Goal: Download file/media

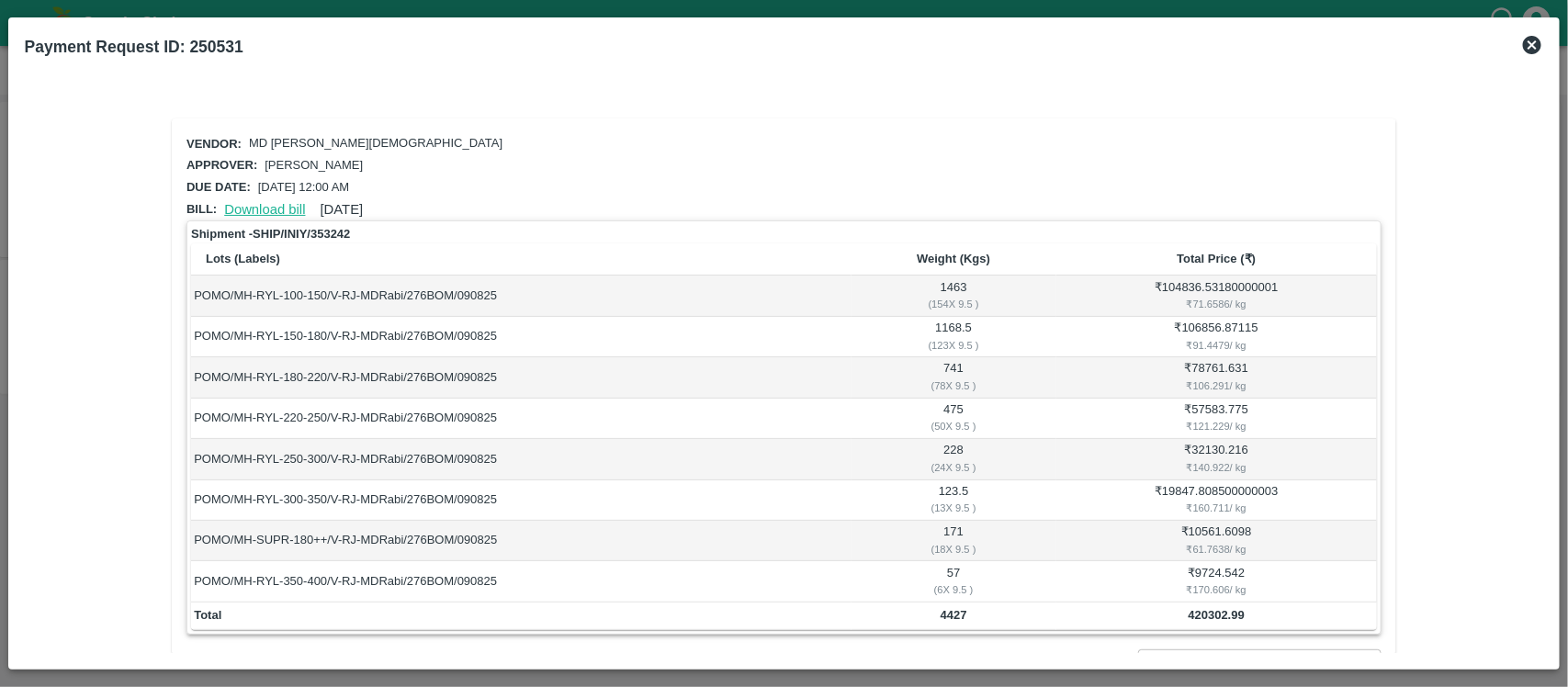
click at [266, 204] on link "Download bill" at bounding box center [264, 209] width 81 height 15
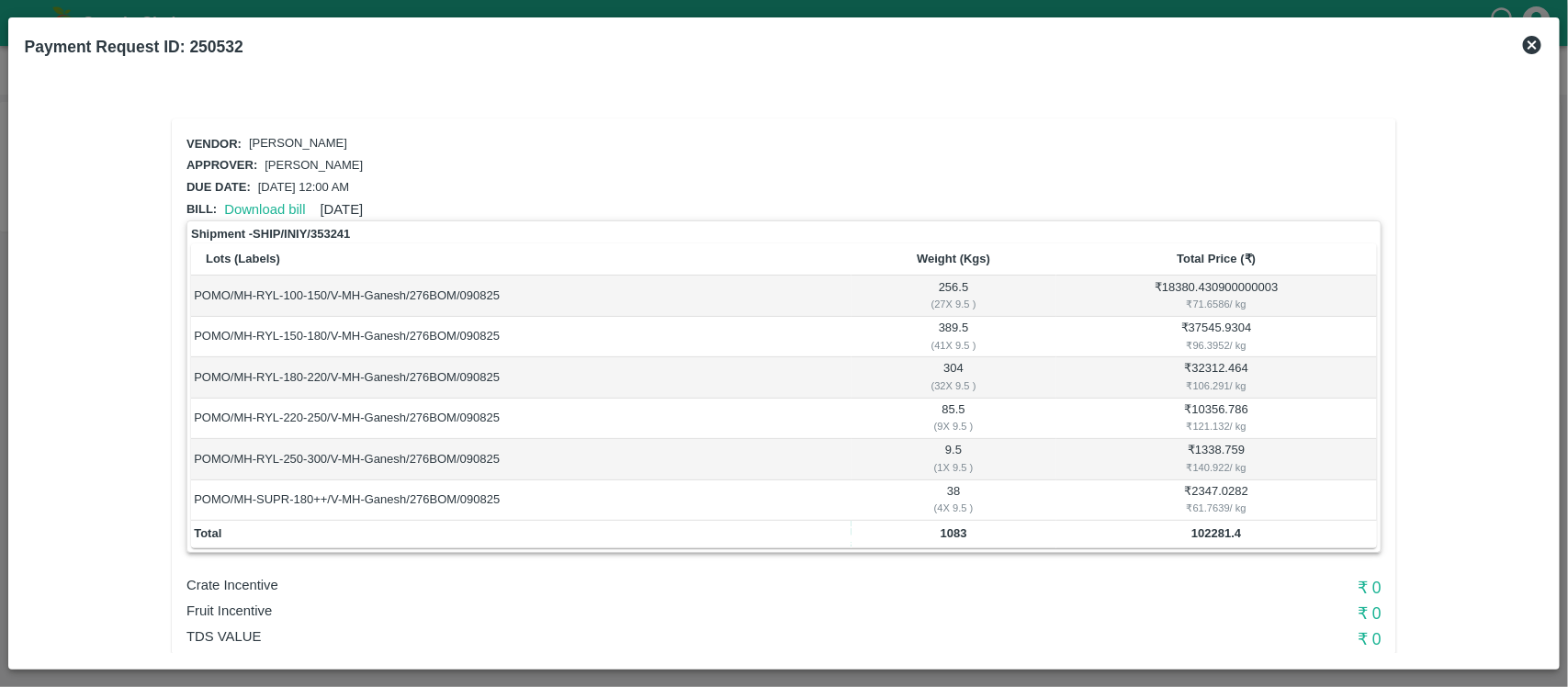
scroll to position [65, 0]
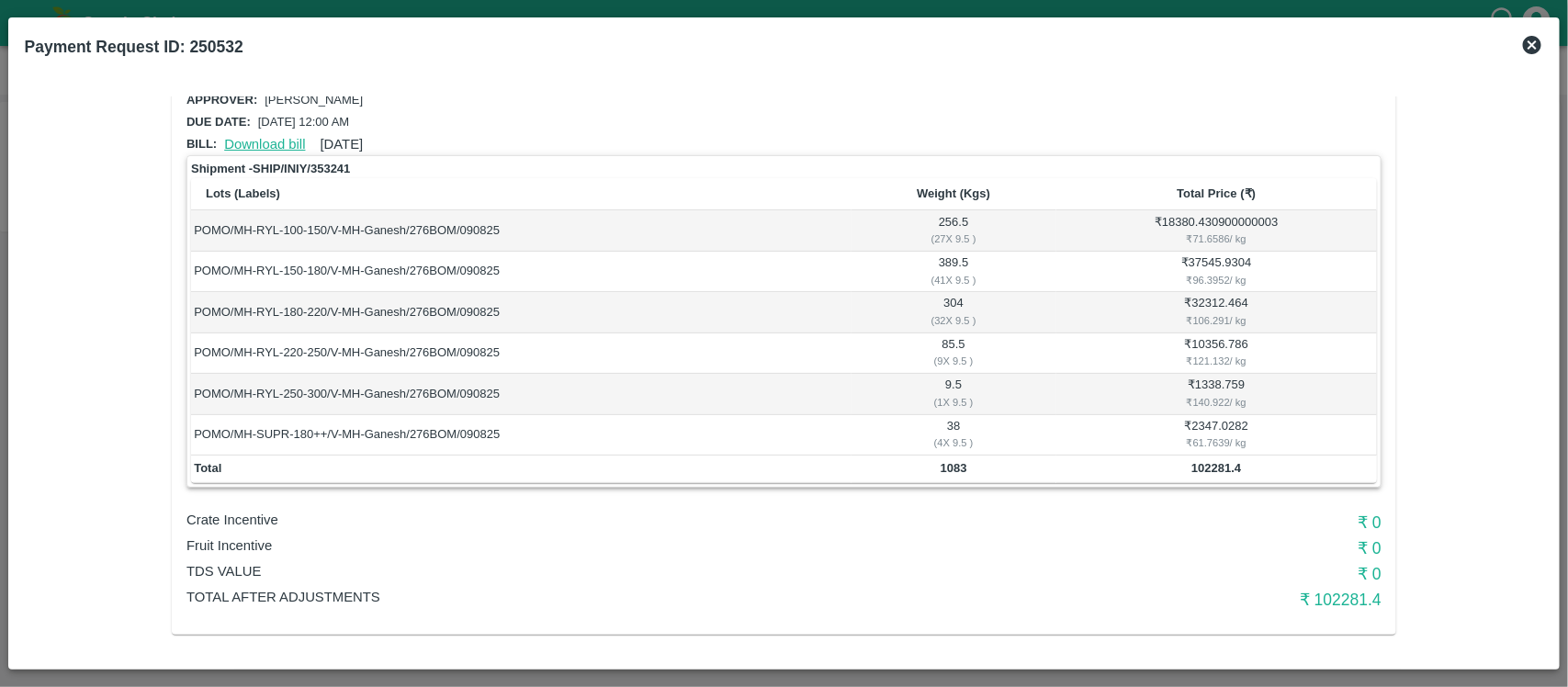
click at [263, 137] on link "Download bill" at bounding box center [264, 144] width 81 height 15
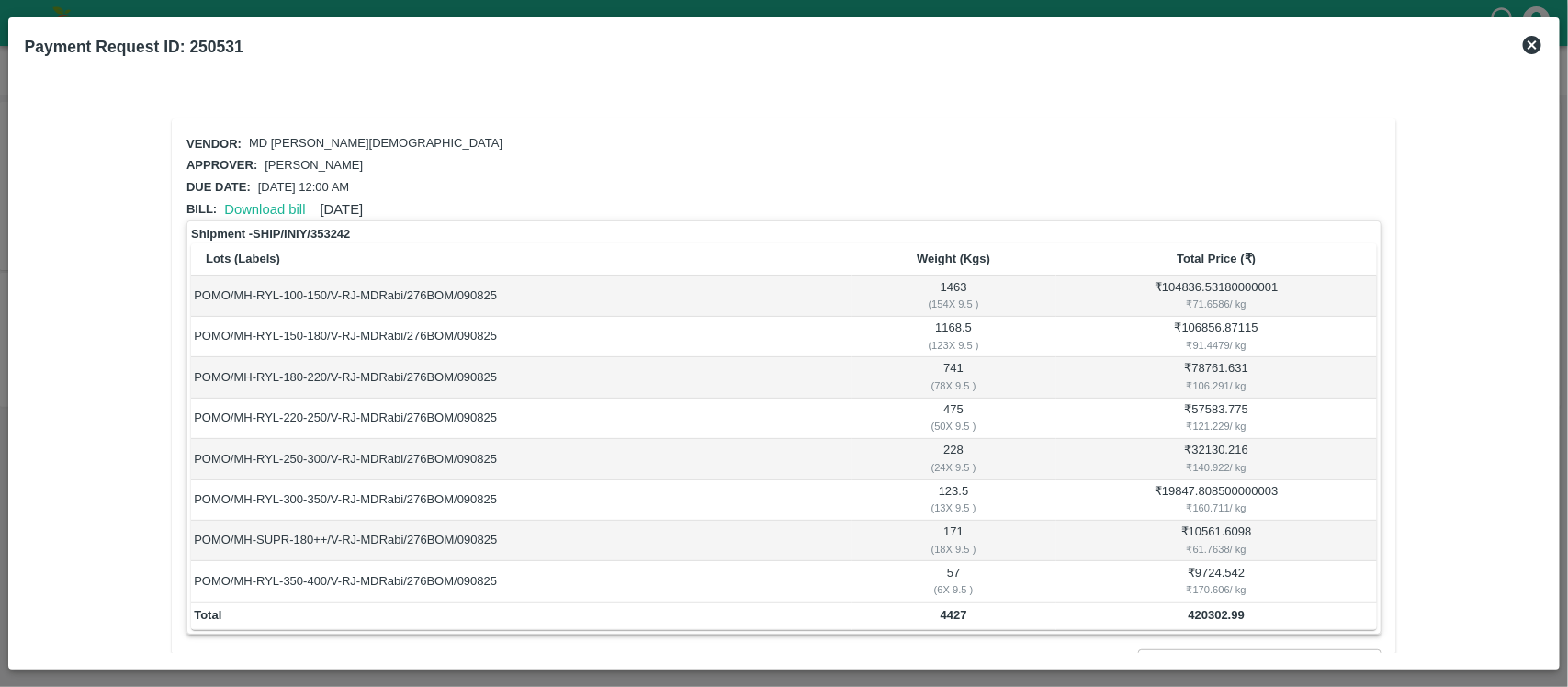
scroll to position [181, 0]
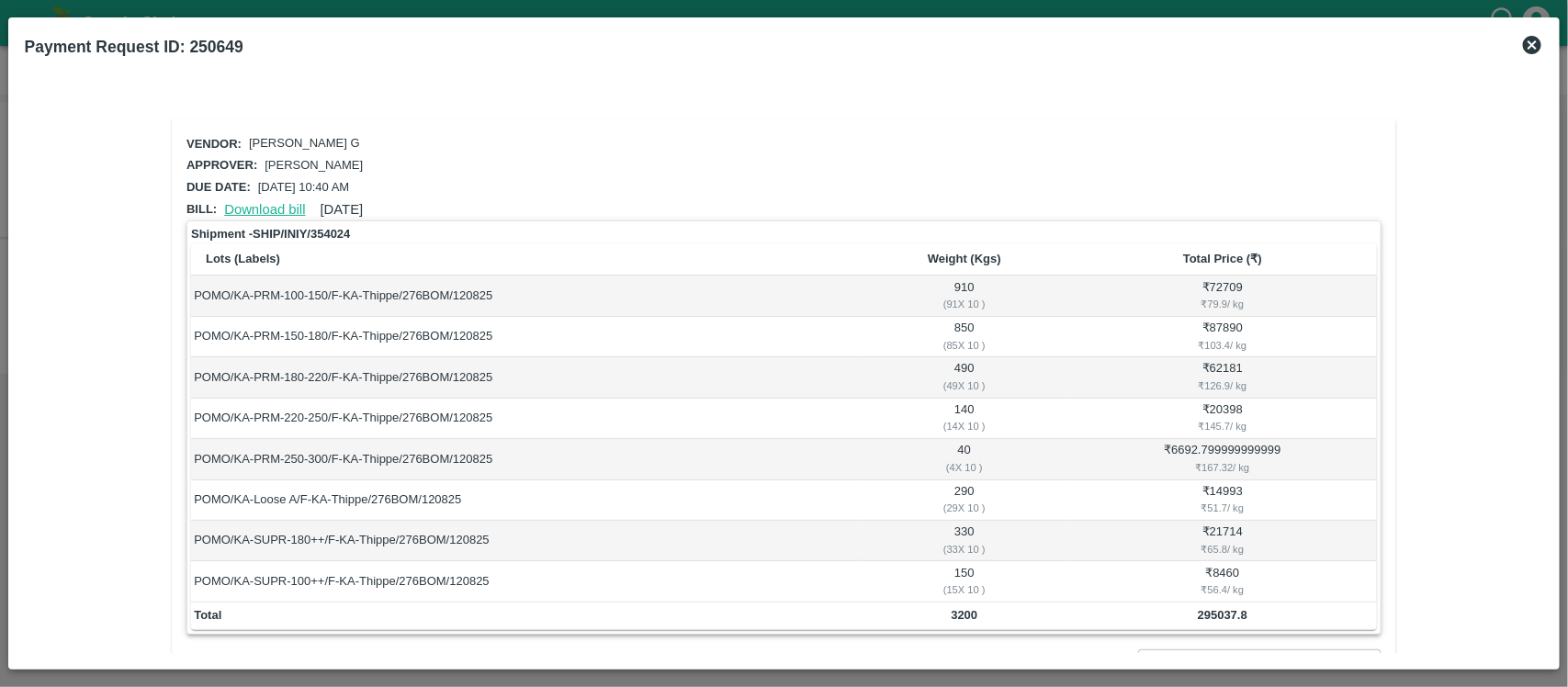
click at [268, 204] on link "Download bill" at bounding box center [264, 209] width 81 height 15
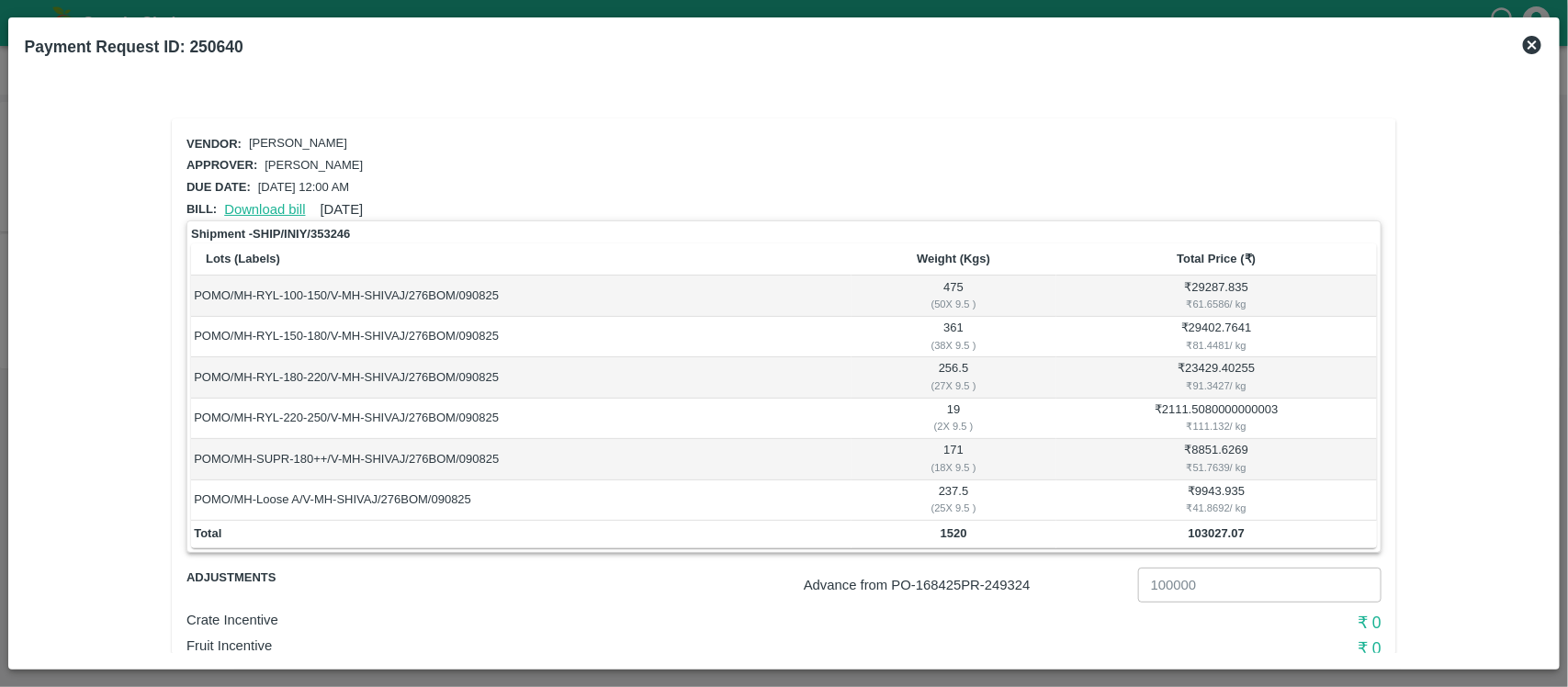
click at [260, 202] on link "Download bill" at bounding box center [264, 209] width 81 height 15
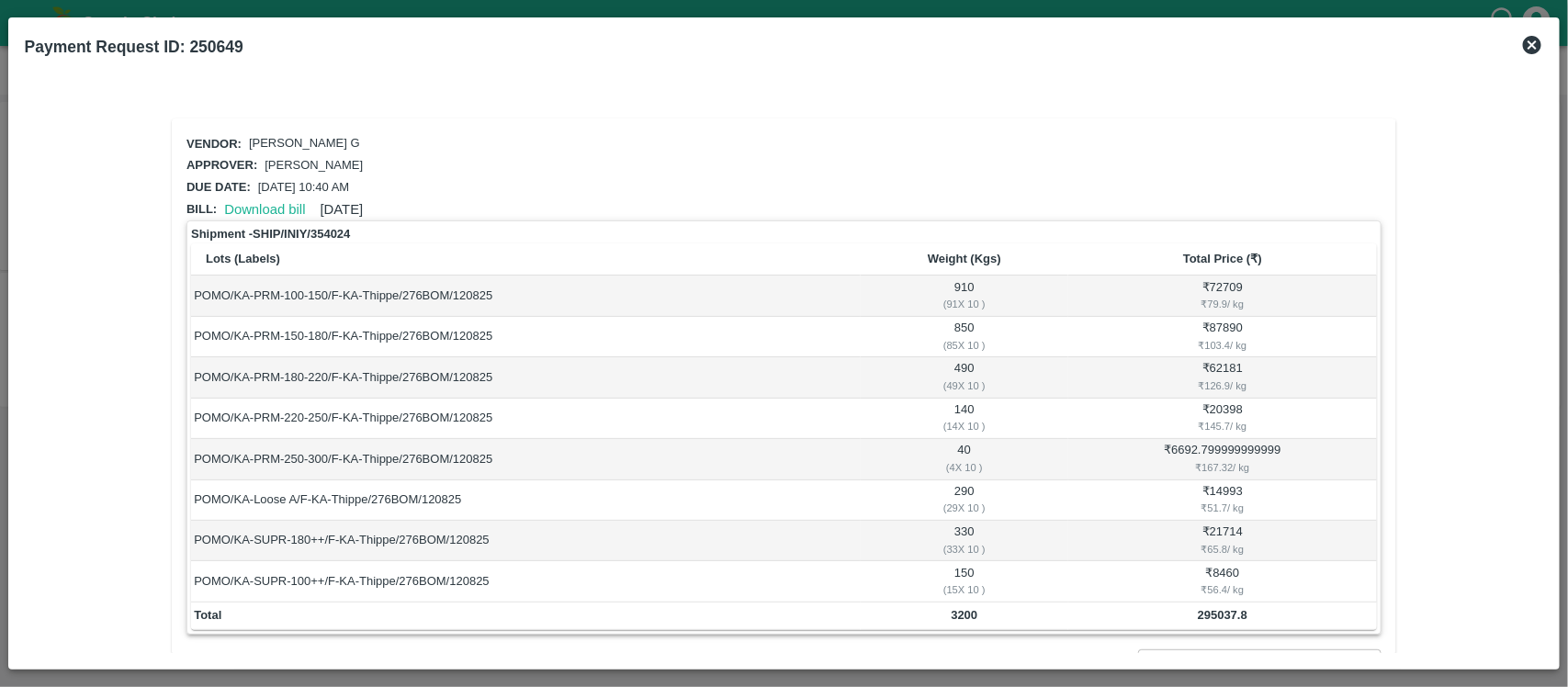
scroll to position [218, 0]
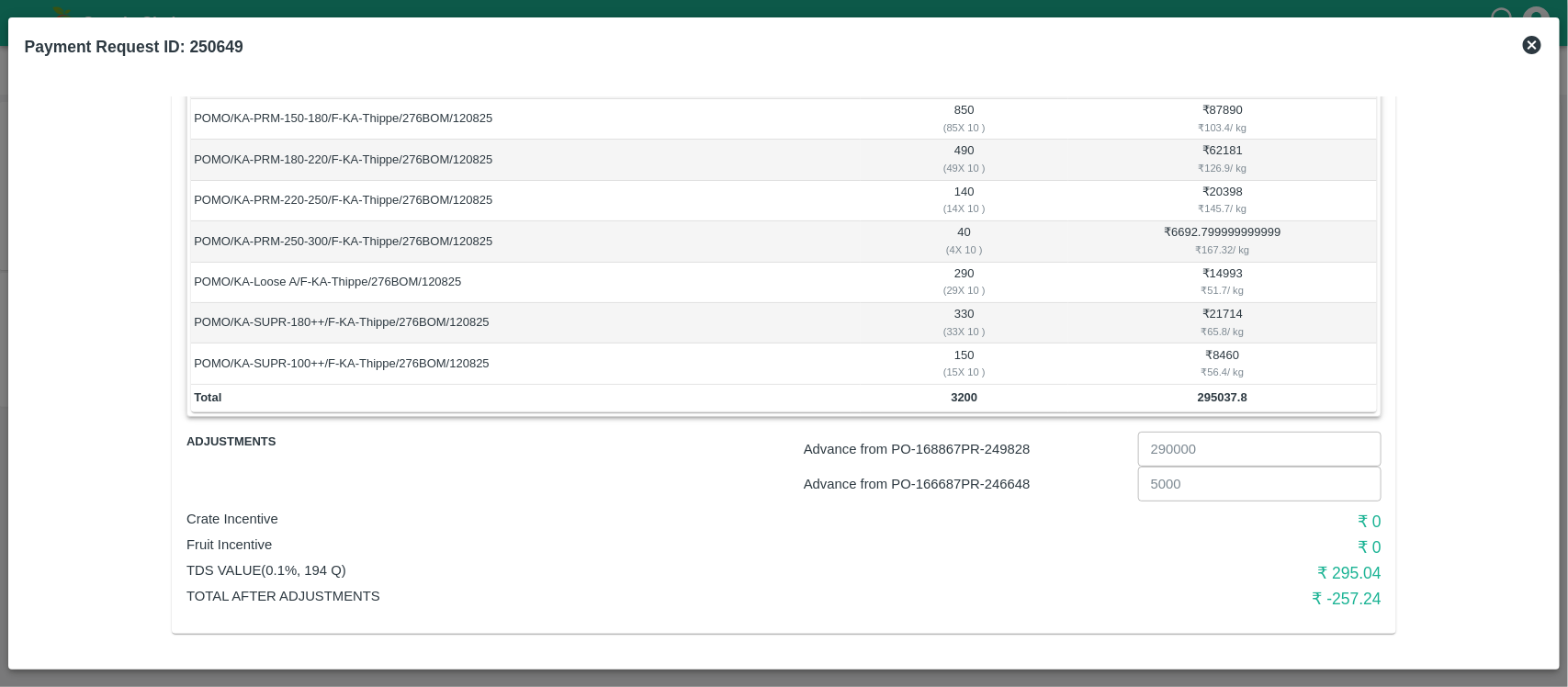
click at [1021, 449] on p "Advance from PO- 168867 PR- 249828" at bounding box center [967, 448] width 327 height 20
copy p "249828"
click at [1013, 479] on p "Advance from PO- 166687 PR- 246648" at bounding box center [967, 484] width 327 height 20
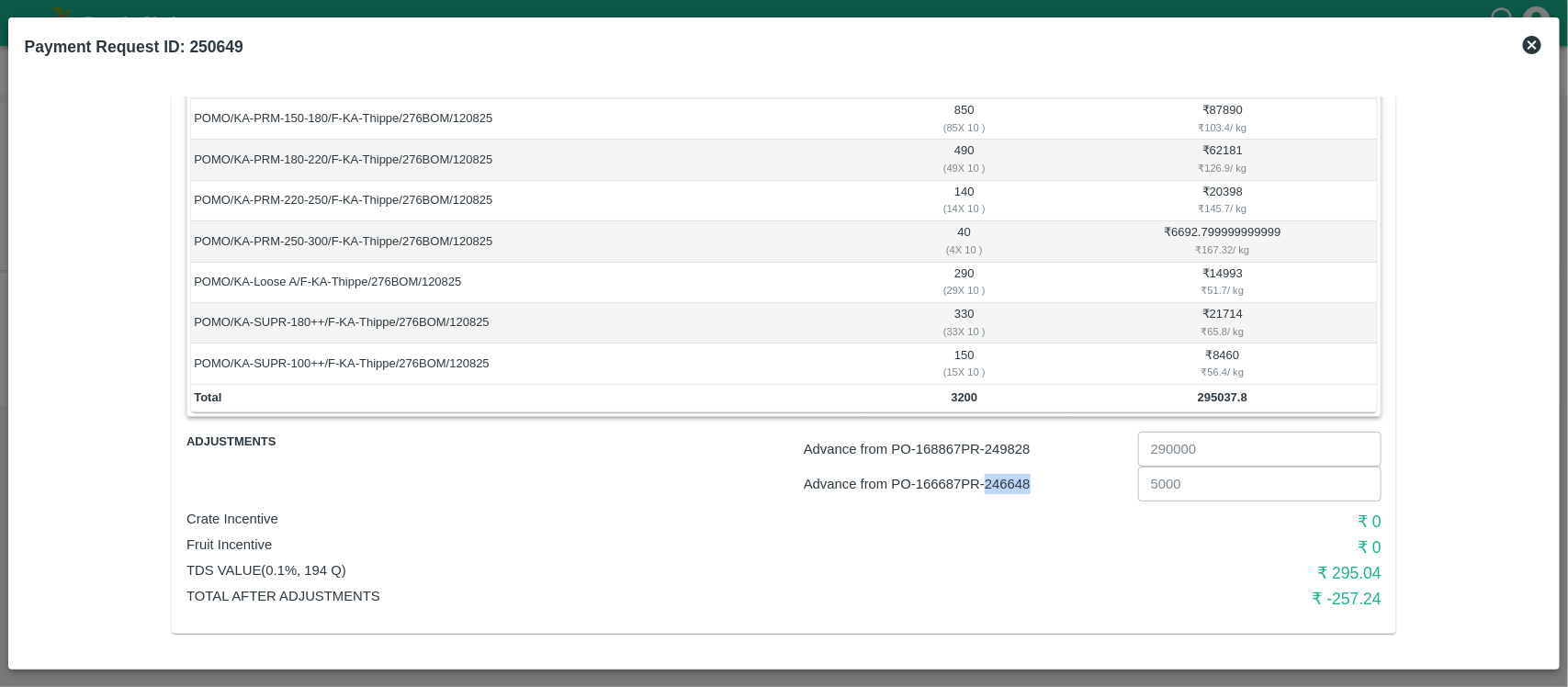
copy p "246648"
